Goal: Check status

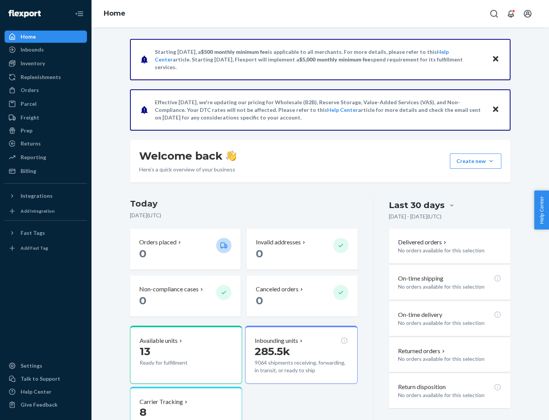
click at [491, 161] on button "Create new Create new inbound Create new order Create new product" at bounding box center [475, 160] width 51 height 15
click at [32, 50] on div "Inbounds" at bounding box center [32, 50] width 23 height 8
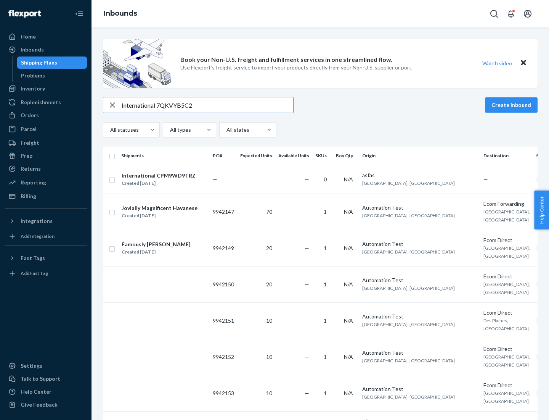
type input "International 7QKVYB5C29"
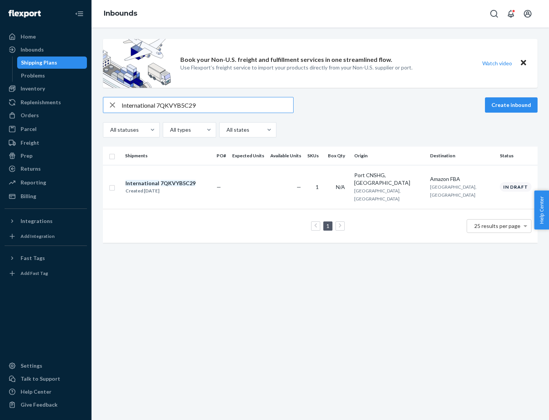
click at [174, 187] on div "Created [DATE]" at bounding box center [160, 191] width 70 height 8
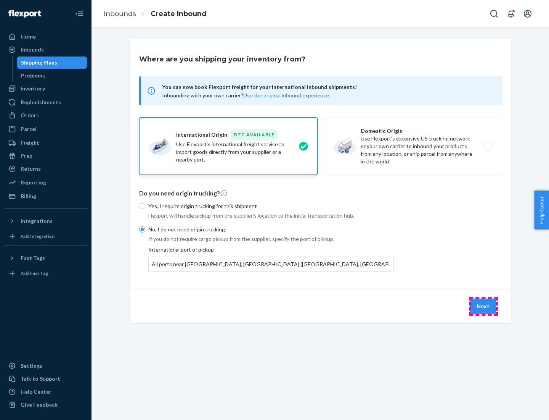
click at [484, 306] on button "Next" at bounding box center [483, 305] width 26 height 15
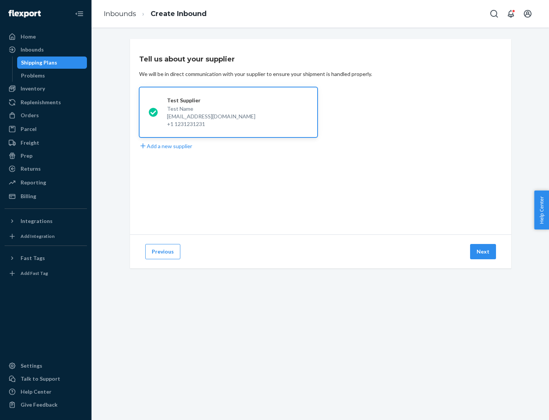
click at [484, 251] on button "Next" at bounding box center [483, 251] width 26 height 15
